Goal: Information Seeking & Learning: Learn about a topic

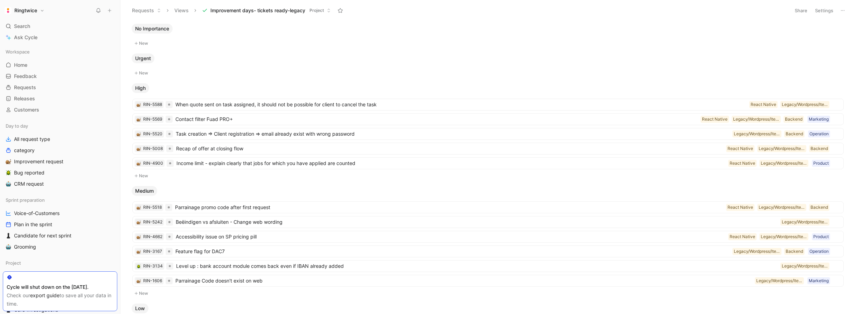
scroll to position [5, 0]
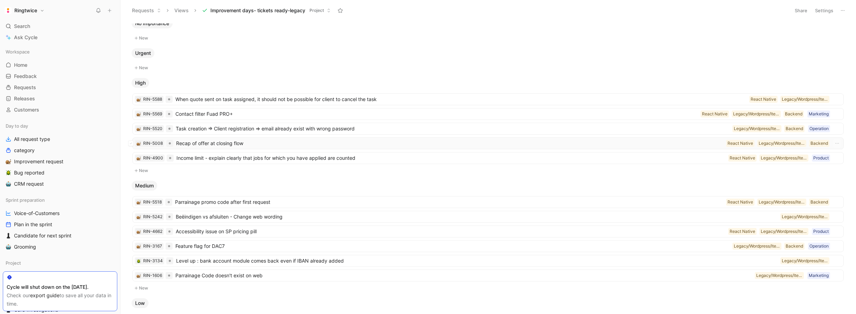
click at [249, 143] on span "Recap of offer at closing flow" at bounding box center [449, 143] width 547 height 8
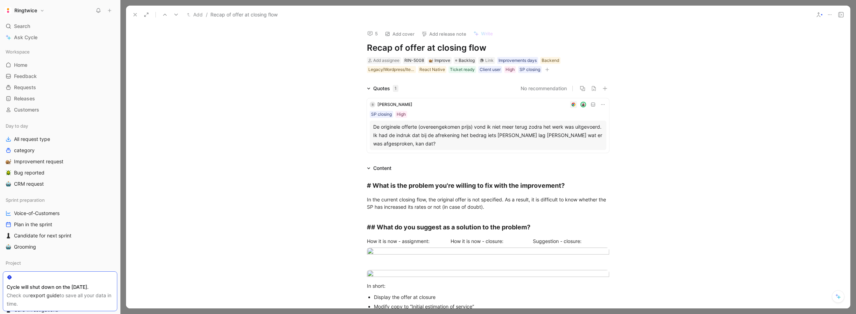
click at [136, 14] on use at bounding box center [135, 14] width 3 height 3
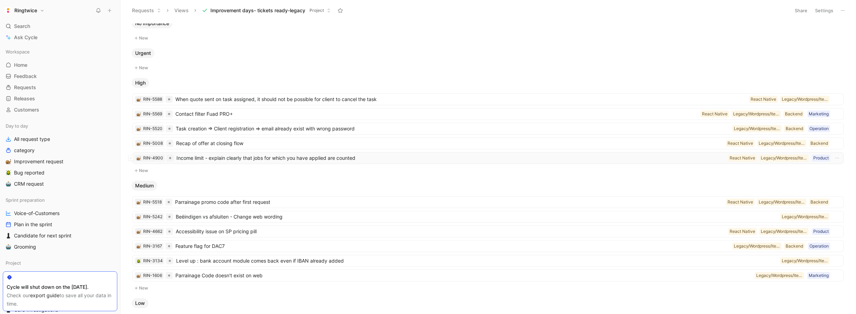
click at [237, 157] on span "Income limit - explain clearly that jobs for which you have applied are counted" at bounding box center [450, 158] width 549 height 8
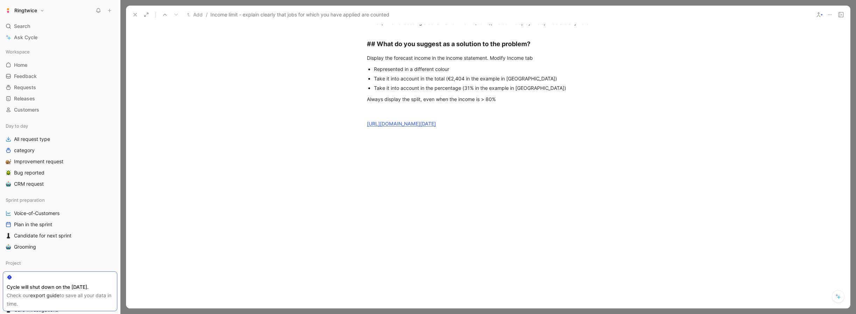
scroll to position [813, 0]
click at [436, 127] on link "[URL][DOMAIN_NAME][DATE]" at bounding box center [401, 124] width 69 height 6
click at [279, 67] on div "# What is the problem you're willing to fix with the improvement? Currently, th…" at bounding box center [488, 15] width 724 height 264
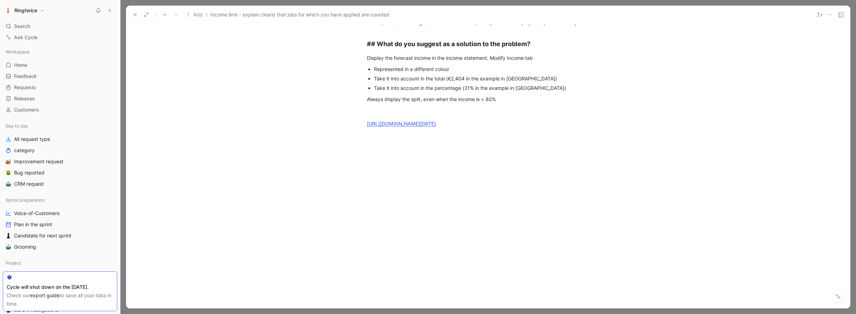
click at [132, 17] on icon at bounding box center [135, 15] width 6 height 6
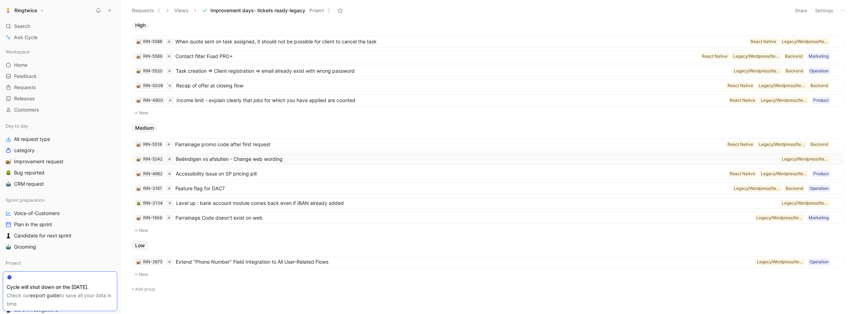
scroll to position [64, 0]
click at [266, 143] on span "Parrainage promo code after first request" at bounding box center [449, 143] width 548 height 8
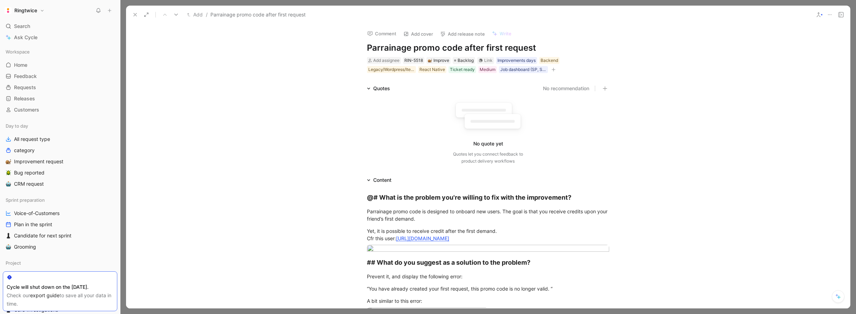
click at [136, 16] on use at bounding box center [135, 14] width 3 height 3
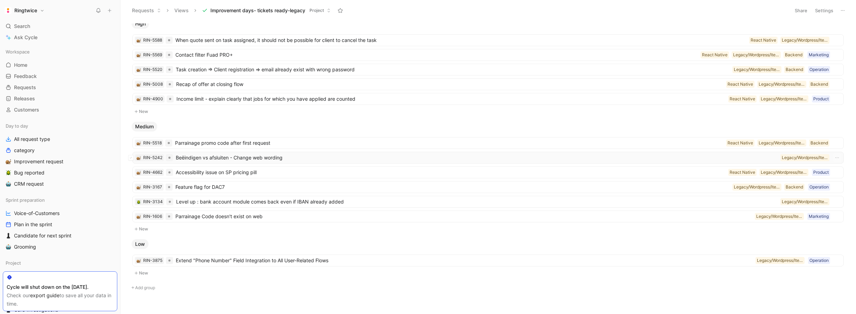
click at [271, 161] on span "Beëindigen vs afsluiten - Change web wording" at bounding box center [477, 158] width 602 height 8
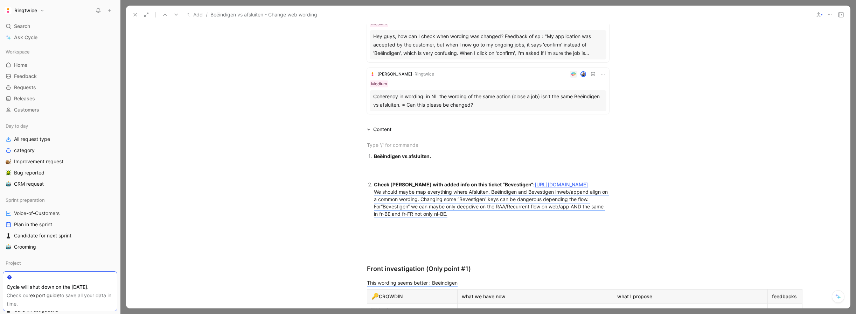
scroll to position [222, 0]
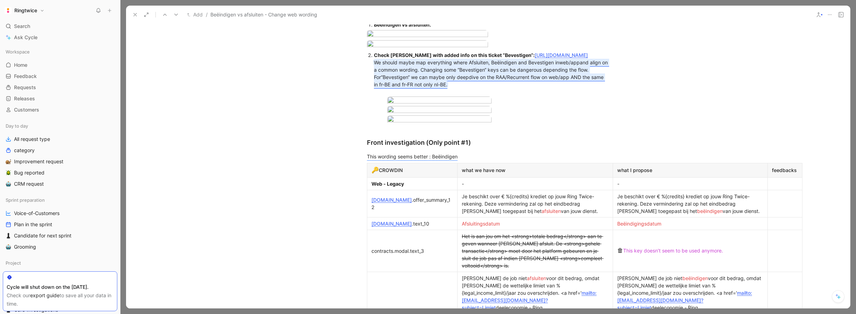
click at [491, 88] on mark "We should maybe map everything where Afsluiten, Beëindigen and Bevestigen in we…" at bounding box center [491, 74] width 235 height 28
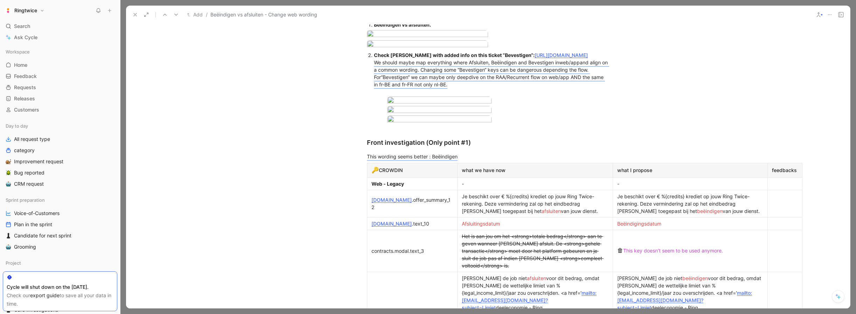
click at [132, 14] on icon at bounding box center [135, 15] width 6 height 6
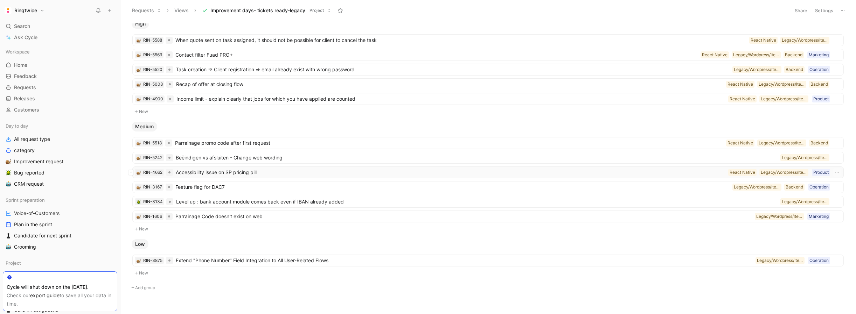
click at [214, 170] on span "Accessibility issue on SP pricing pill" at bounding box center [451, 172] width 550 height 8
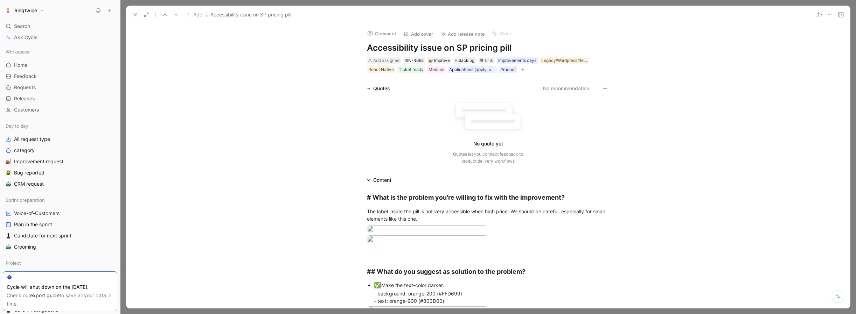
click at [132, 15] on icon at bounding box center [135, 15] width 6 height 6
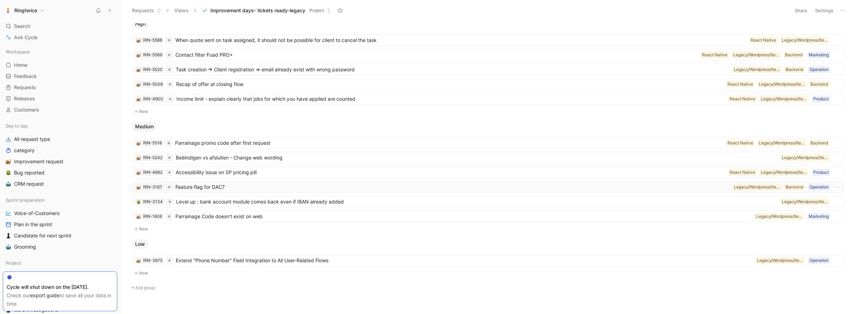
click at [224, 186] on span "Feature flag for DAC7" at bounding box center [452, 187] width 554 height 8
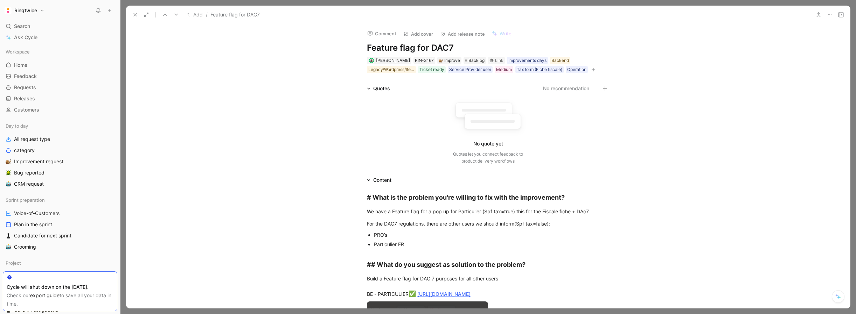
click at [135, 15] on use at bounding box center [135, 14] width 3 height 3
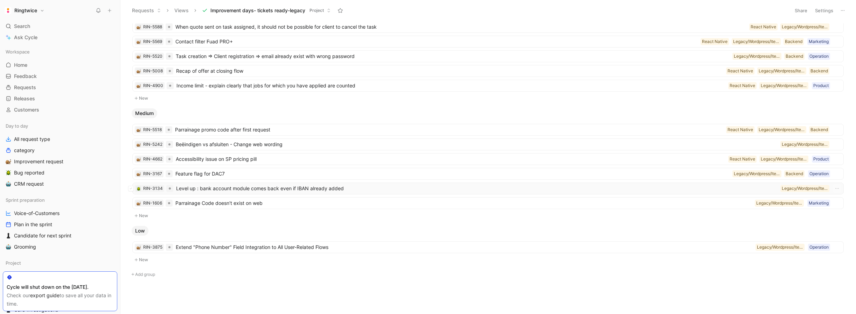
click at [249, 189] on span "Level up : bank account module comes back even if IBAN already added" at bounding box center [476, 188] width 601 height 8
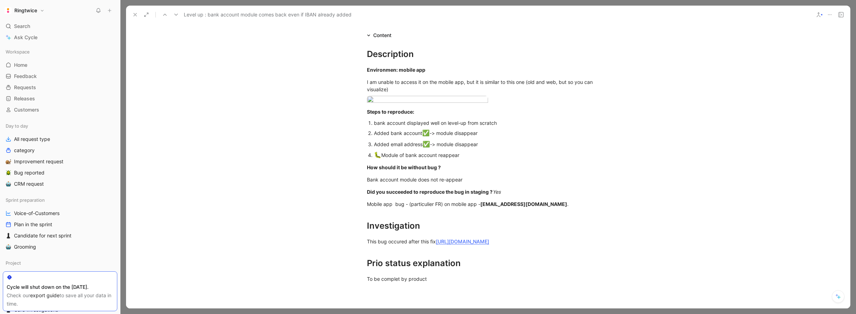
scroll to position [155, 0]
click at [414, 142] on body "Ringtwice Search ⌘ K Ask Cycle Workspace Home G then H Feedback G then F Reques…" at bounding box center [428, 157] width 856 height 314
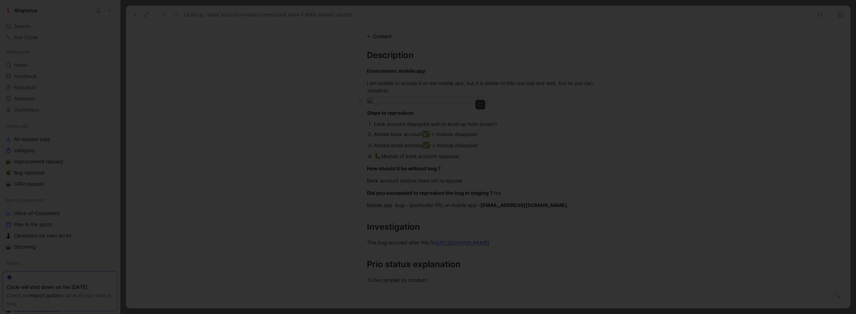
click at [414, 142] on img at bounding box center [428, 157] width 856 height 314
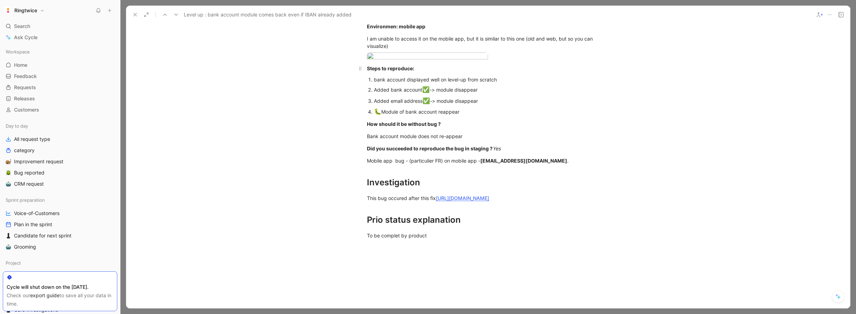
scroll to position [205, 0]
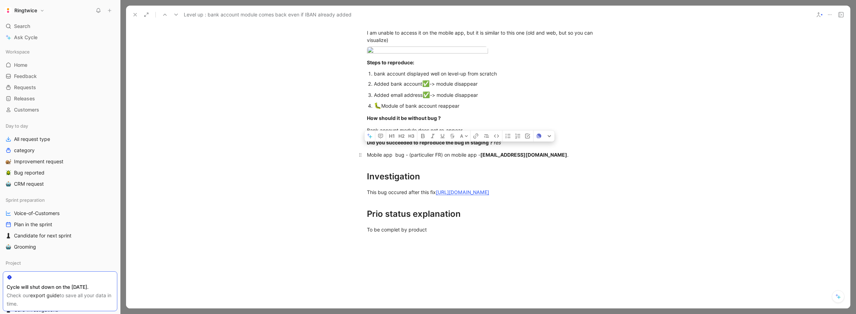
drag, startPoint x: 369, startPoint y: 232, endPoint x: 558, endPoint y: 232, distance: 188.7
click at [558, 159] on div "Mobile app bug - (particulier FR) on mobile app - [EMAIL_ADDRESS][DOMAIN_NAME] ." at bounding box center [488, 154] width 242 height 7
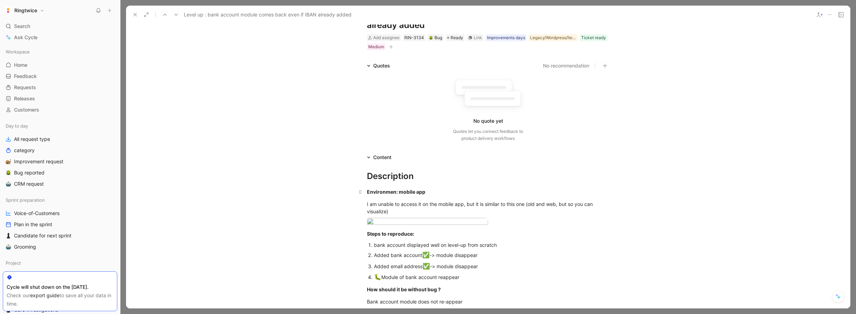
scroll to position [0, 0]
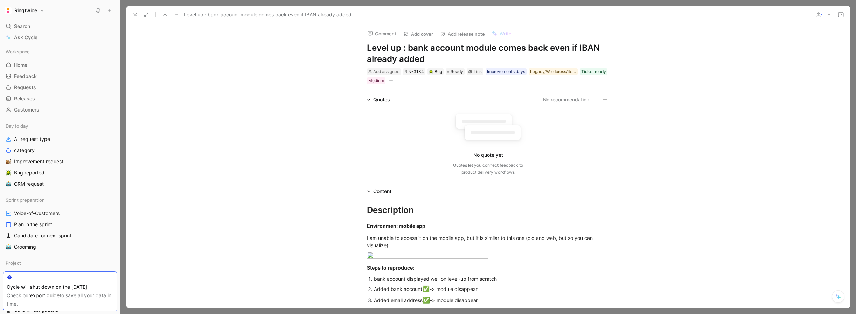
click at [136, 15] on icon at bounding box center [135, 15] width 6 height 6
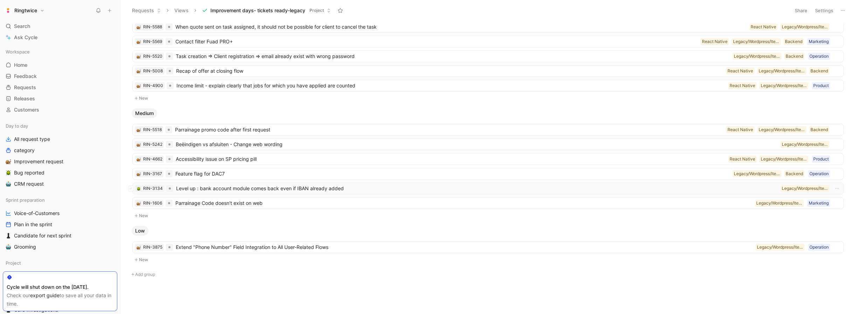
click at [326, 190] on span "Level up : bank account module comes back even if IBAN already added" at bounding box center [476, 188] width 601 height 8
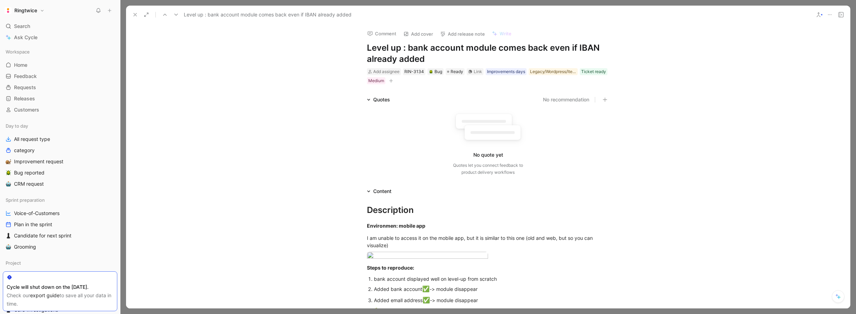
click at [839, 16] on use at bounding box center [840, 14] width 5 height 5
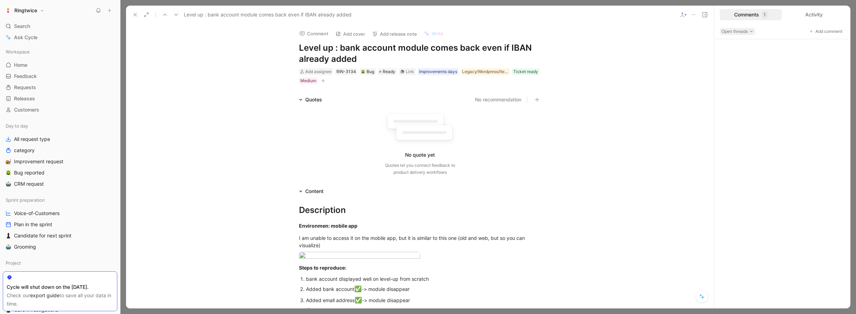
click at [744, 30] on span "Open threads" at bounding box center [737, 31] width 32 height 7
click at [747, 65] on div "All threads" at bounding box center [743, 65] width 40 height 8
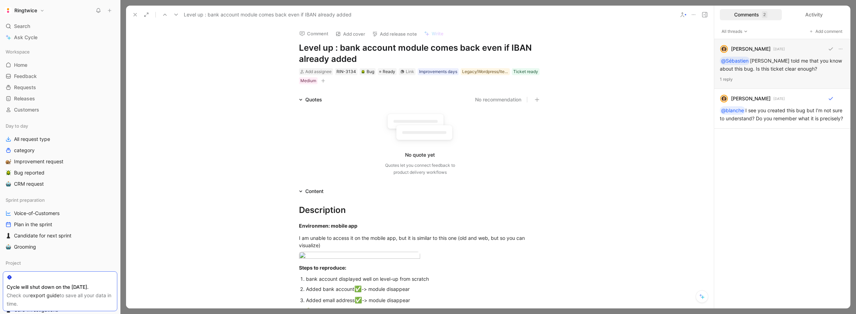
click at [770, 67] on div "[PERSON_NAME] [DATE] @[PERSON_NAME] told me that you know about this bug. Is th…" at bounding box center [782, 64] width 136 height 50
click at [767, 112] on div "[PERSON_NAME] [DATE] @[PERSON_NAME] I see you created this bug but I’m not sure…" at bounding box center [782, 109] width 136 height 40
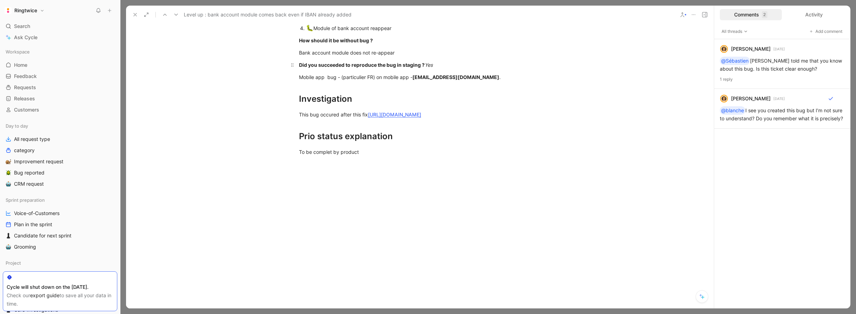
scroll to position [294, 0]
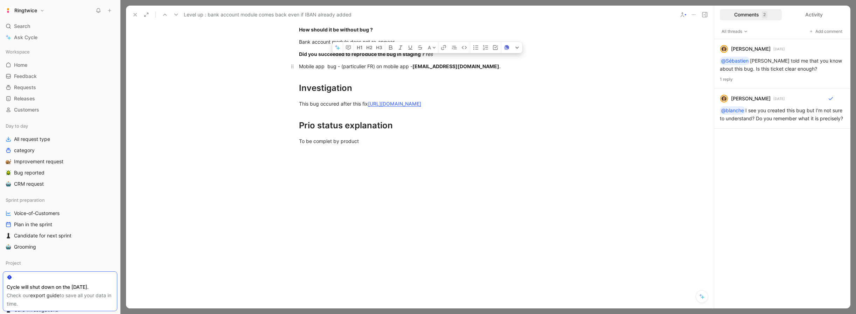
drag, startPoint x: 437, startPoint y: 142, endPoint x: 499, endPoint y: 142, distance: 62.7
click at [499, 70] on div "Mobile app bug - (particulier FR) on mobile app - [EMAIL_ADDRESS][DOMAIN_NAME] ." at bounding box center [420, 66] width 242 height 7
drag, startPoint x: 498, startPoint y: 143, endPoint x: 383, endPoint y: 141, distance: 115.9
click at [383, 70] on div "Mobile app bug - (particulier FR) on mobile app - [EMAIL_ADDRESS][DOMAIN_NAME] ." at bounding box center [420, 66] width 242 height 7
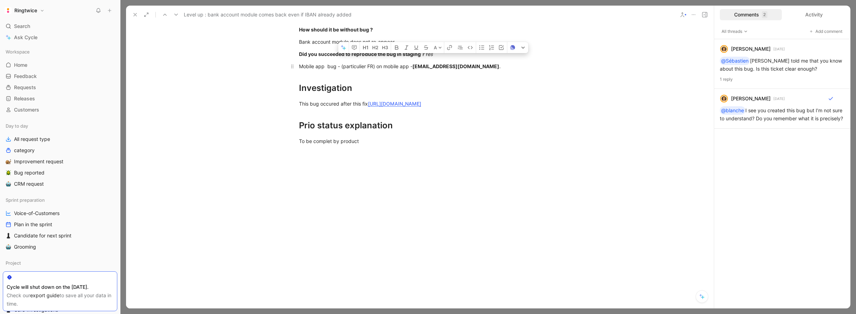
click at [383, 70] on div "Mobile app bug - (particulier FR) on mobile app - [EMAIL_ADDRESS][DOMAIN_NAME] ." at bounding box center [420, 66] width 242 height 7
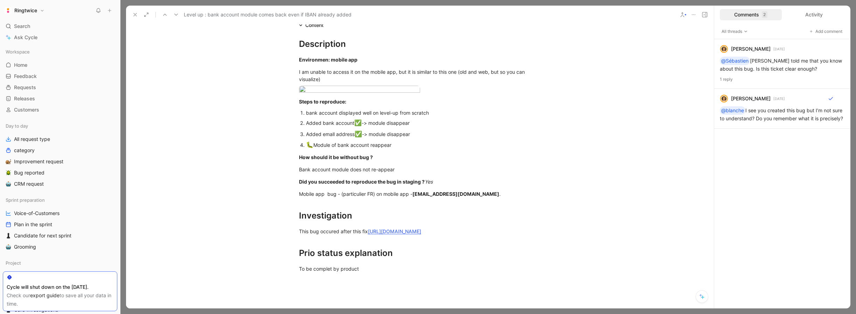
scroll to position [0, 0]
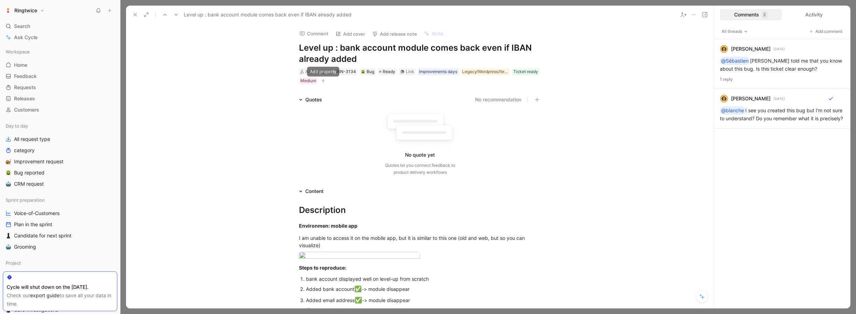
click at [323, 81] on icon "button" at bounding box center [323, 81] width 4 height 0
click at [272, 122] on div "Dev estimation" at bounding box center [281, 119] width 83 height 8
click at [486, 72] on div "Legacy/Wordpress/Iterable" at bounding box center [485, 71] width 46 height 7
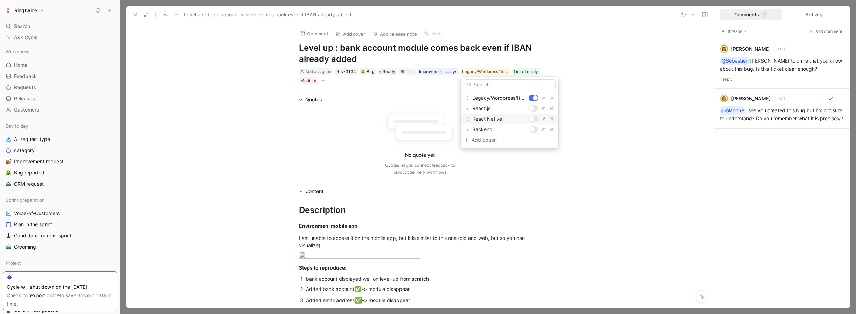
click at [533, 119] on div at bounding box center [534, 119] width 10 height 6
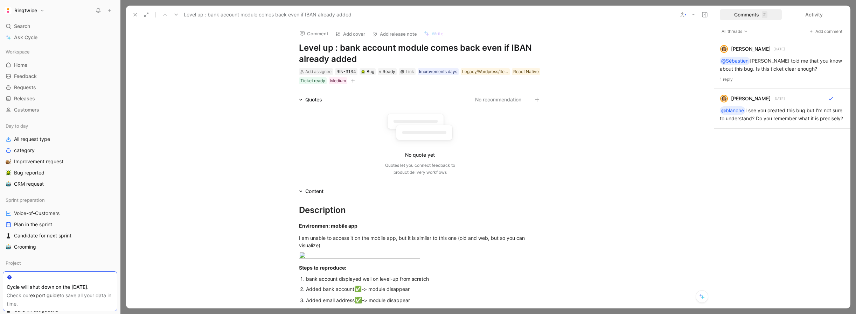
click at [132, 14] on button at bounding box center [135, 15] width 10 height 10
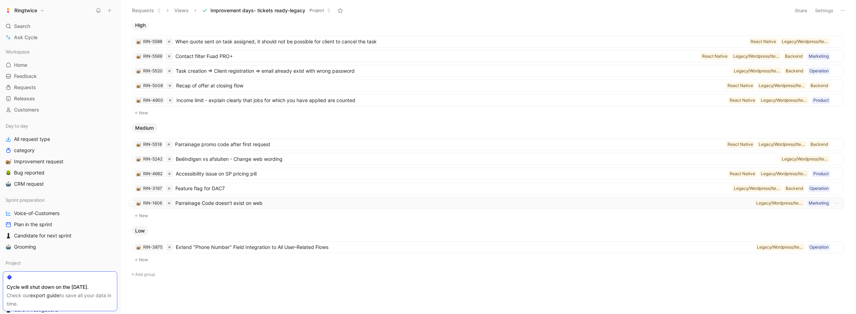
click at [250, 204] on span "Parrainage Code doesn't exist on web" at bounding box center [463, 203] width 577 height 8
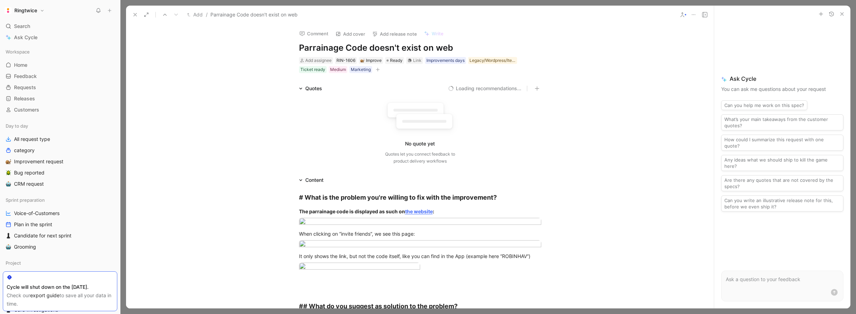
click at [134, 16] on icon at bounding box center [135, 15] width 6 height 6
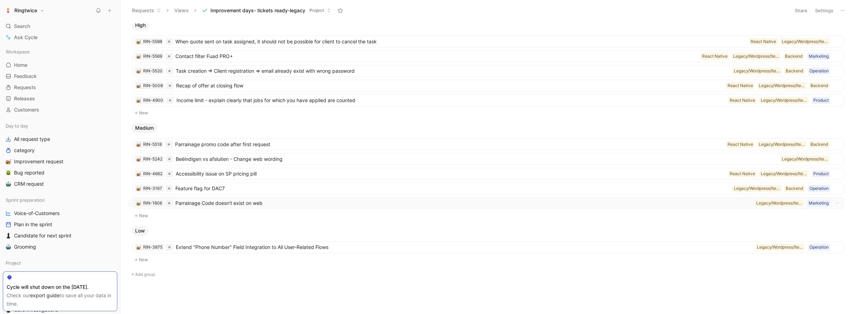
click at [224, 204] on span "Parrainage Code doesn't exist on web" at bounding box center [463, 203] width 577 height 8
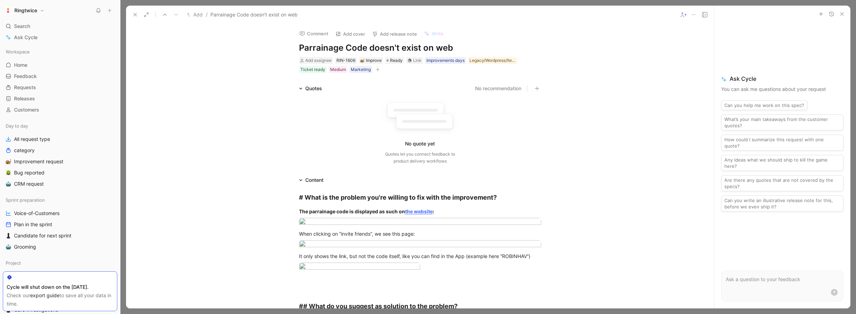
click at [136, 16] on use at bounding box center [135, 14] width 3 height 3
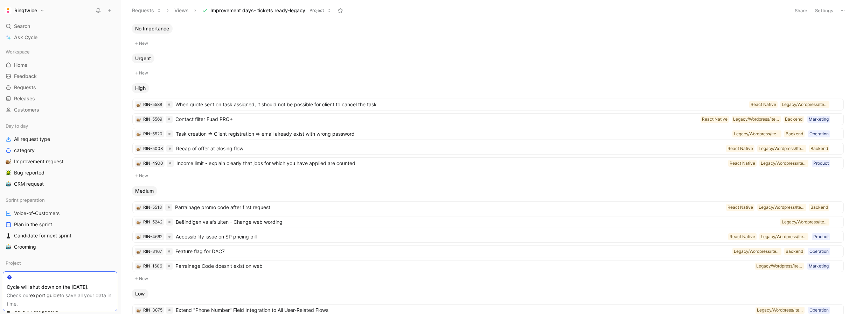
click at [822, 13] on button "Settings" at bounding box center [824, 11] width 25 height 10
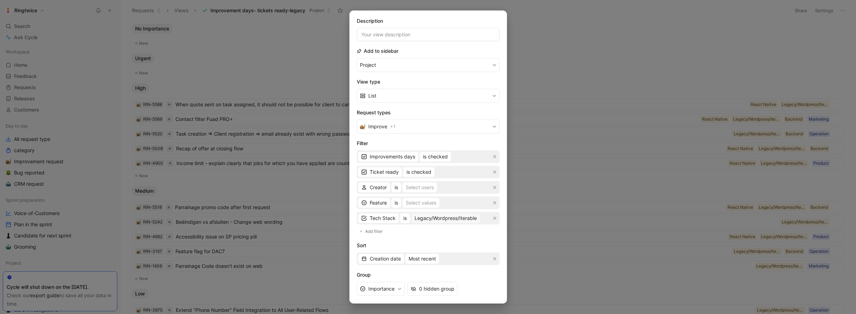
scroll to position [77, 0]
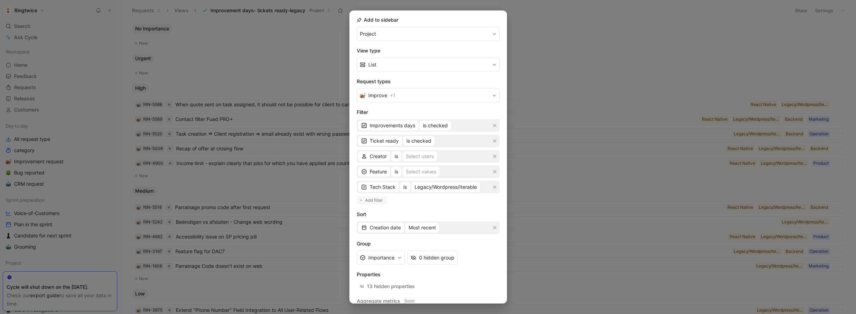
click at [381, 200] on span "Add filter" at bounding box center [374, 200] width 18 height 7
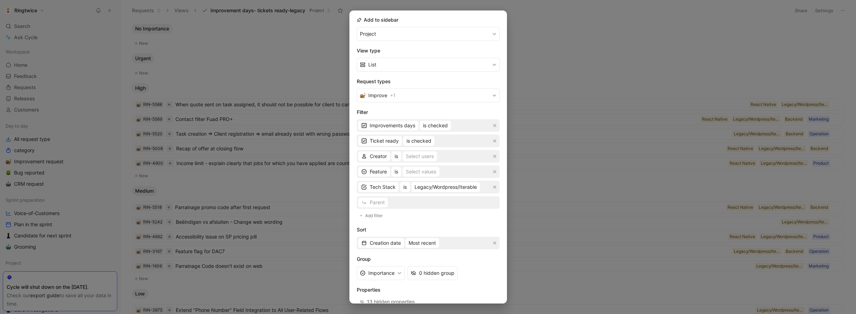
click at [378, 204] on div "Parent" at bounding box center [428, 202] width 143 height 13
click at [374, 204] on span "Parent" at bounding box center [377, 202] width 15 height 8
click at [493, 203] on icon "button" at bounding box center [495, 203] width 4 height 4
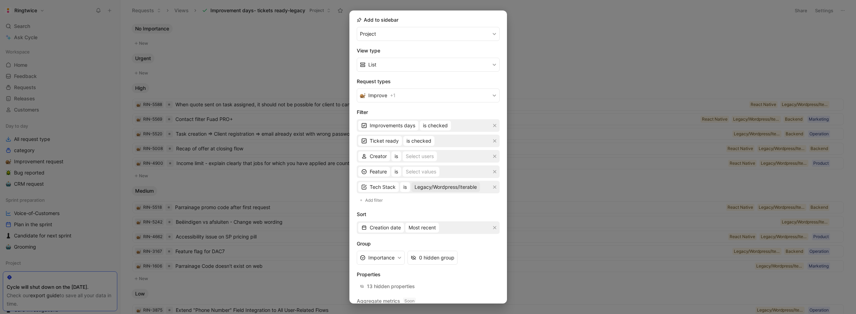
click at [461, 187] on span "Legacy/Wordpress/Iterable" at bounding box center [445, 187] width 62 height 8
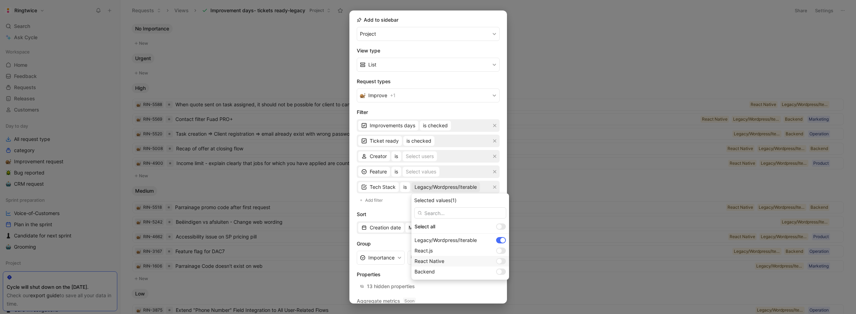
click at [497, 263] on div at bounding box center [499, 261] width 5 height 5
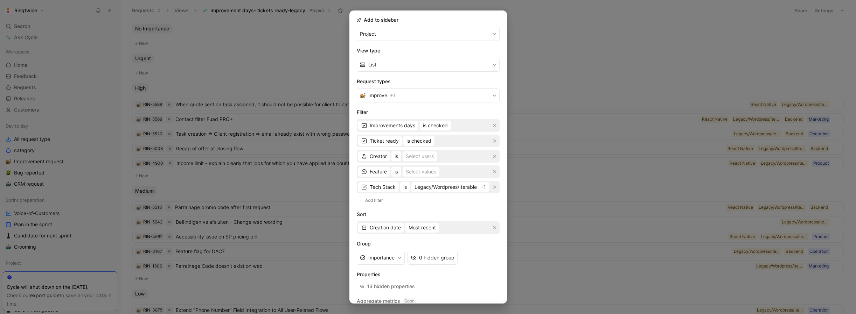
scroll to position [102, 0]
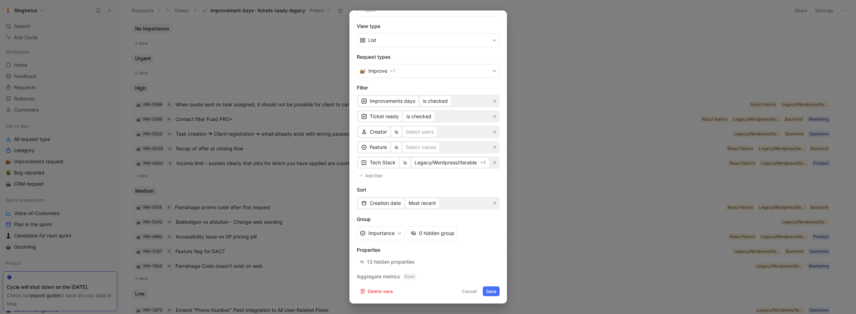
click at [487, 289] on button "Save" at bounding box center [491, 292] width 17 height 10
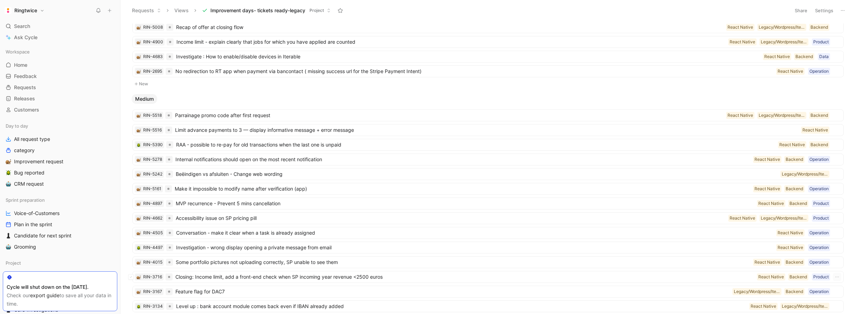
scroll to position [263, 0]
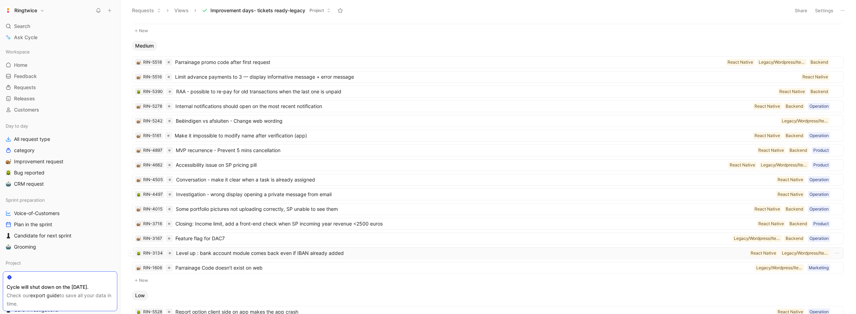
click at [307, 253] on span "Level up : bank account module comes back even if IBAN already added" at bounding box center [461, 253] width 570 height 8
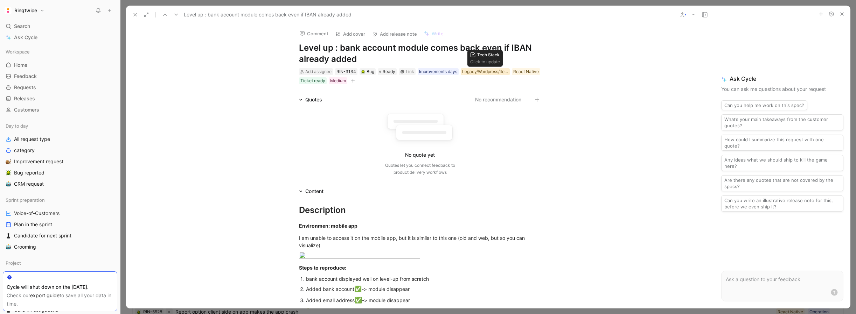
click at [494, 72] on div "Legacy/Wordpress/Iterable" at bounding box center [485, 71] width 46 height 7
click at [132, 12] on icon at bounding box center [135, 15] width 6 height 6
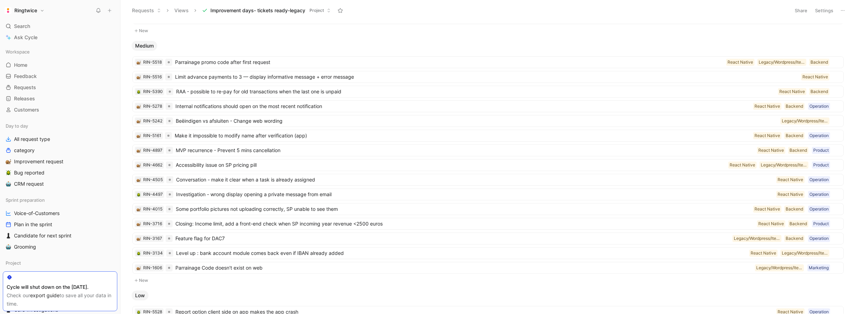
click at [819, 14] on button "Settings" at bounding box center [824, 11] width 25 height 10
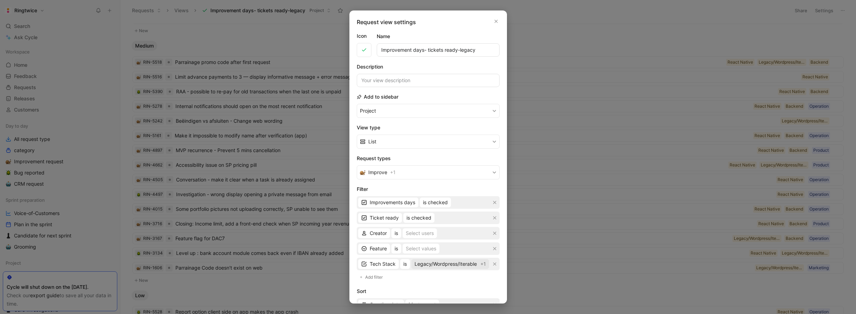
click at [446, 265] on span "Legacy/Wordpress/Iterable" at bounding box center [445, 264] width 62 height 8
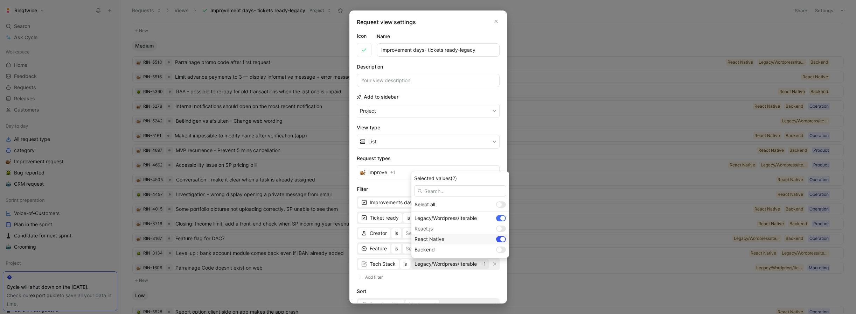
click at [496, 240] on div at bounding box center [501, 239] width 10 height 6
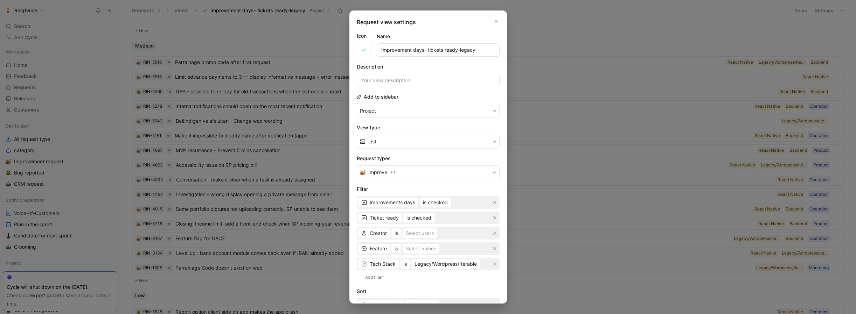
drag, startPoint x: 497, startPoint y: 21, endPoint x: 496, endPoint y: 27, distance: 5.3
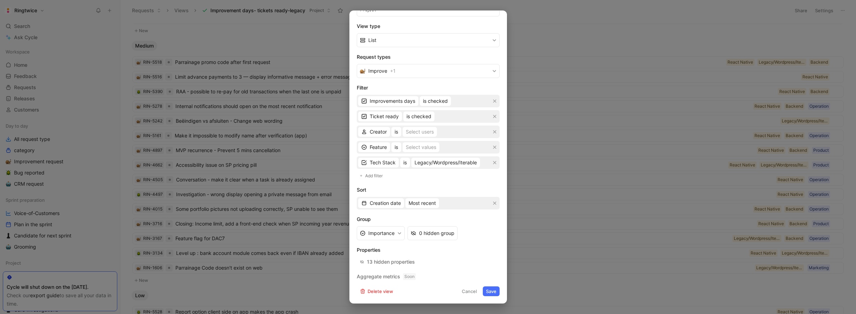
click at [491, 293] on button "Save" at bounding box center [491, 292] width 17 height 10
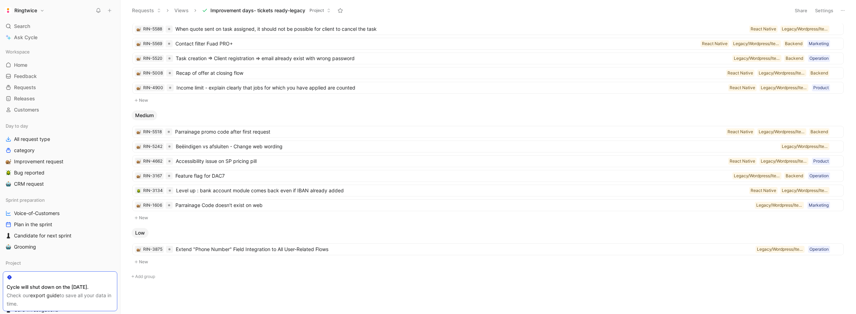
scroll to position [78, 0]
click at [298, 187] on span "Level up : bank account module comes back even if IBAN already added" at bounding box center [461, 188] width 570 height 8
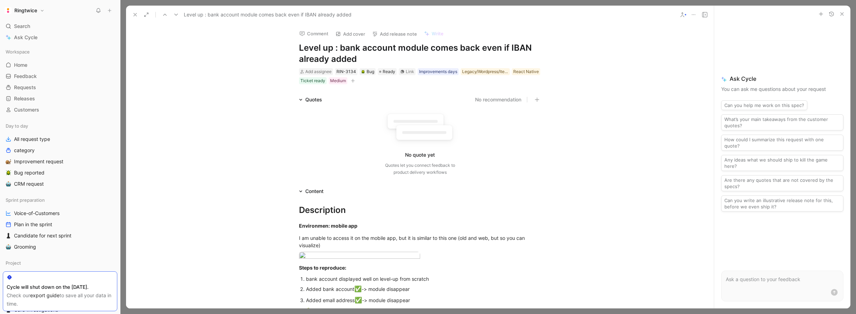
click at [135, 17] on icon at bounding box center [135, 15] width 6 height 6
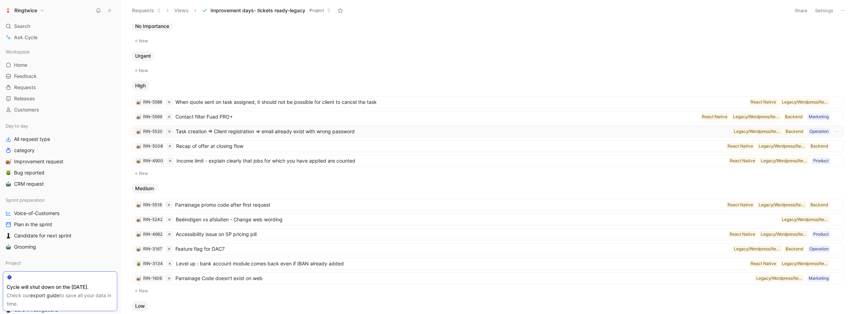
scroll to position [78, 0]
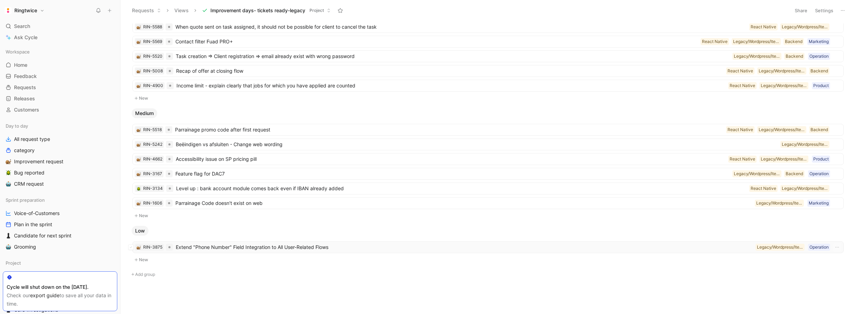
click at [276, 247] on span "Extend "Phone Number" Field Integration to All User-Related Flows" at bounding box center [464, 247] width 577 height 8
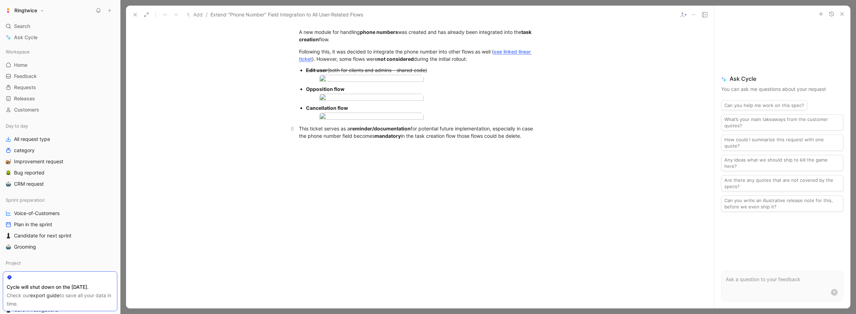
scroll to position [238, 0]
click at [368, 181] on body "Ringtwice Search ⌘ K Ask Cycle Workspace Home G then H Feedback G then F Reques…" at bounding box center [428, 157] width 856 height 314
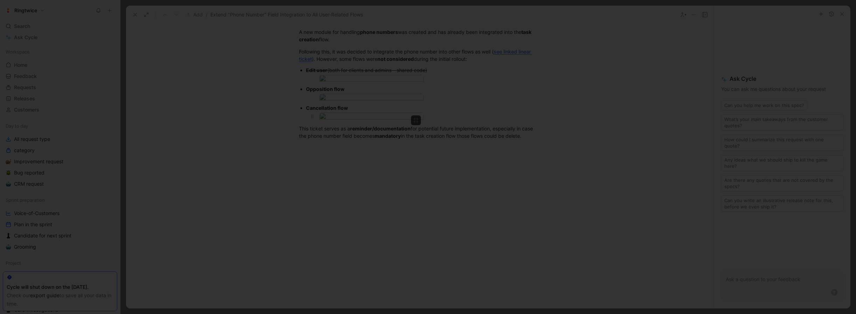
click at [368, 181] on img at bounding box center [428, 157] width 856 height 314
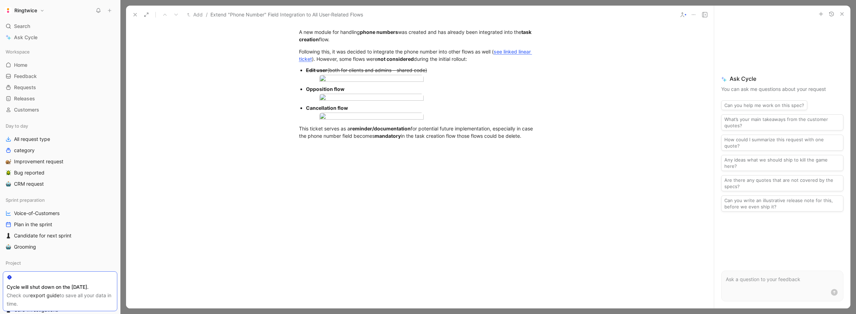
click at [356, 134] on body "Ringtwice Search ⌘ K Ask Cycle Workspace Home G then H Feedback G then F Reques…" at bounding box center [428, 157] width 856 height 314
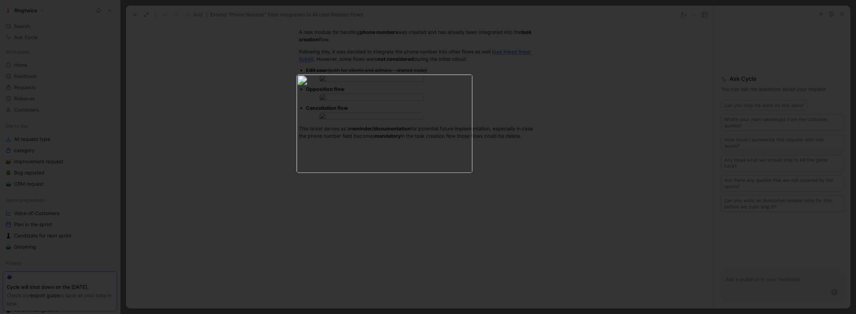
click at [356, 134] on img at bounding box center [384, 123] width 176 height 99
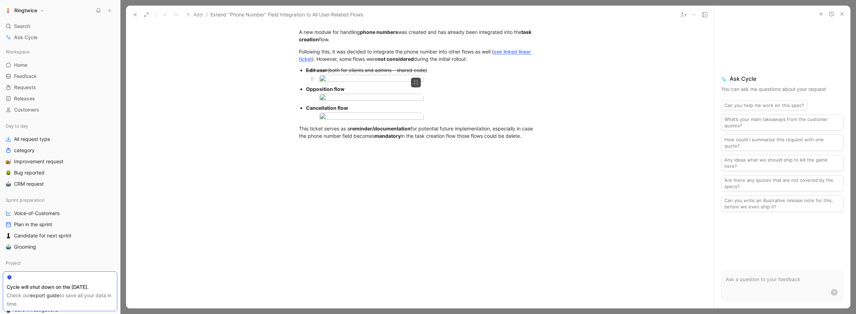
scroll to position [212, 0]
click at [368, 147] on body "Ringtwice Search ⌘ K Ask Cycle Workspace Home G then H Feedback G then F Reques…" at bounding box center [428, 157] width 856 height 314
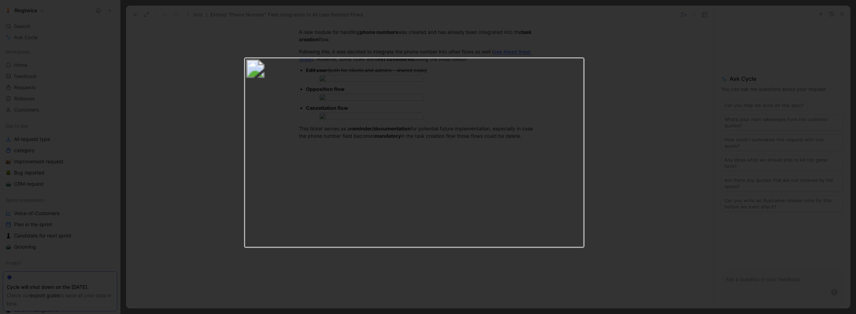
click at [368, 147] on img at bounding box center [414, 152] width 341 height 191
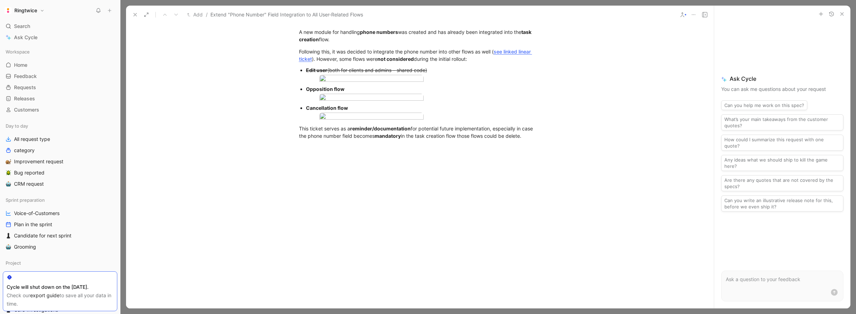
click at [369, 218] on body "Ringtwice Search ⌘ K Ask Cycle Workspace Home G then H Feedback G then F Reques…" at bounding box center [428, 157] width 856 height 314
click at [371, 218] on img at bounding box center [427, 157] width 852 height 313
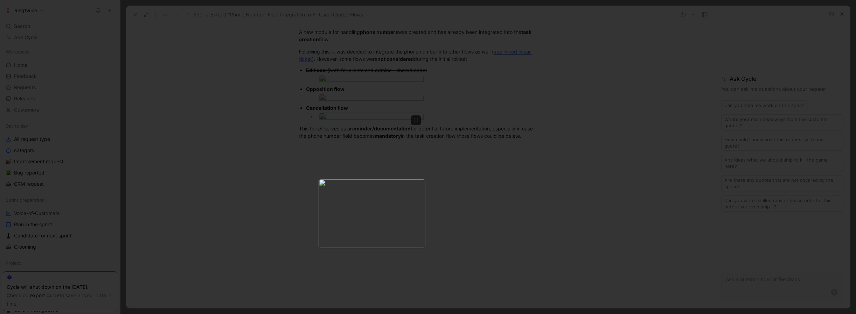
drag, startPoint x: 472, startPoint y: 192, endPoint x: 468, endPoint y: 190, distance: 4.6
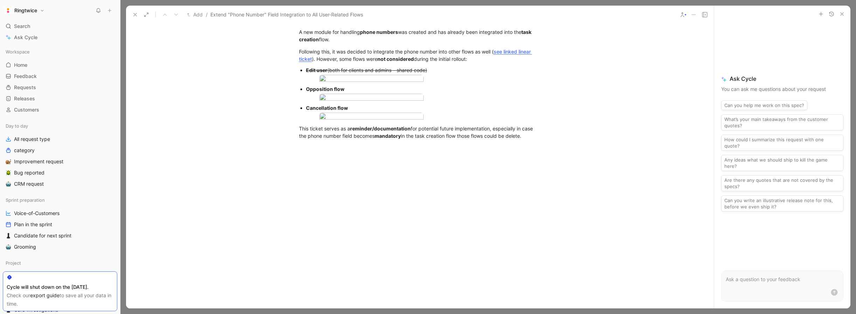
click at [130, 12] on button at bounding box center [135, 15] width 10 height 10
